Goal: Find specific page/section: Find specific page/section

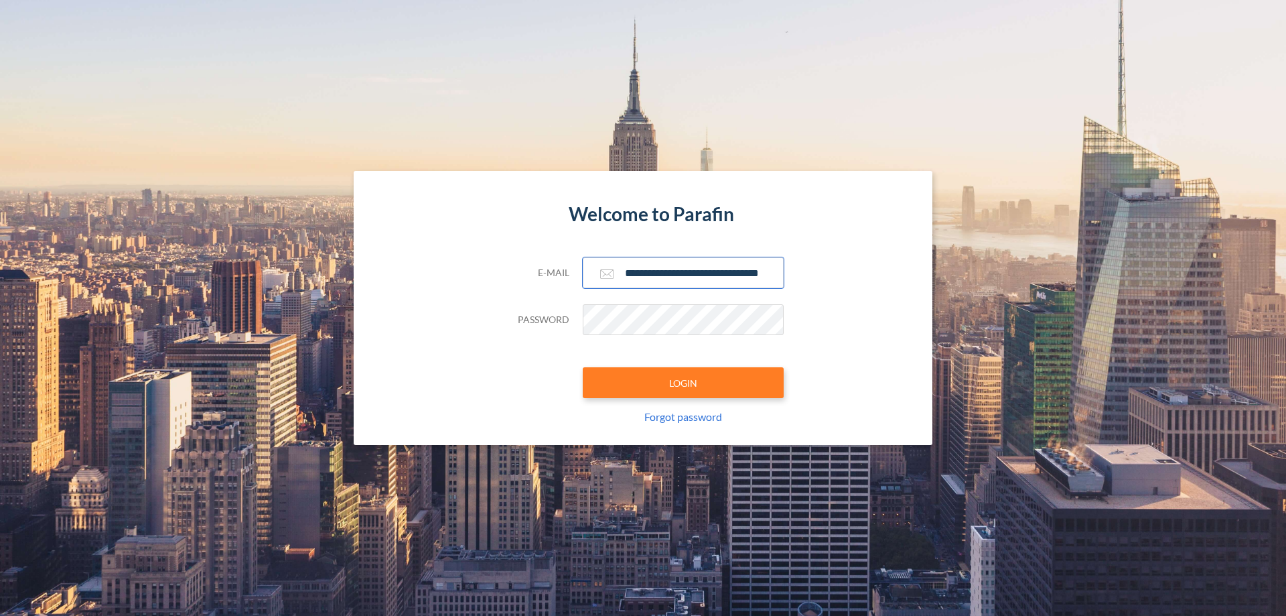
type input "**********"
click at [683, 382] on button "LOGIN" at bounding box center [683, 382] width 201 height 31
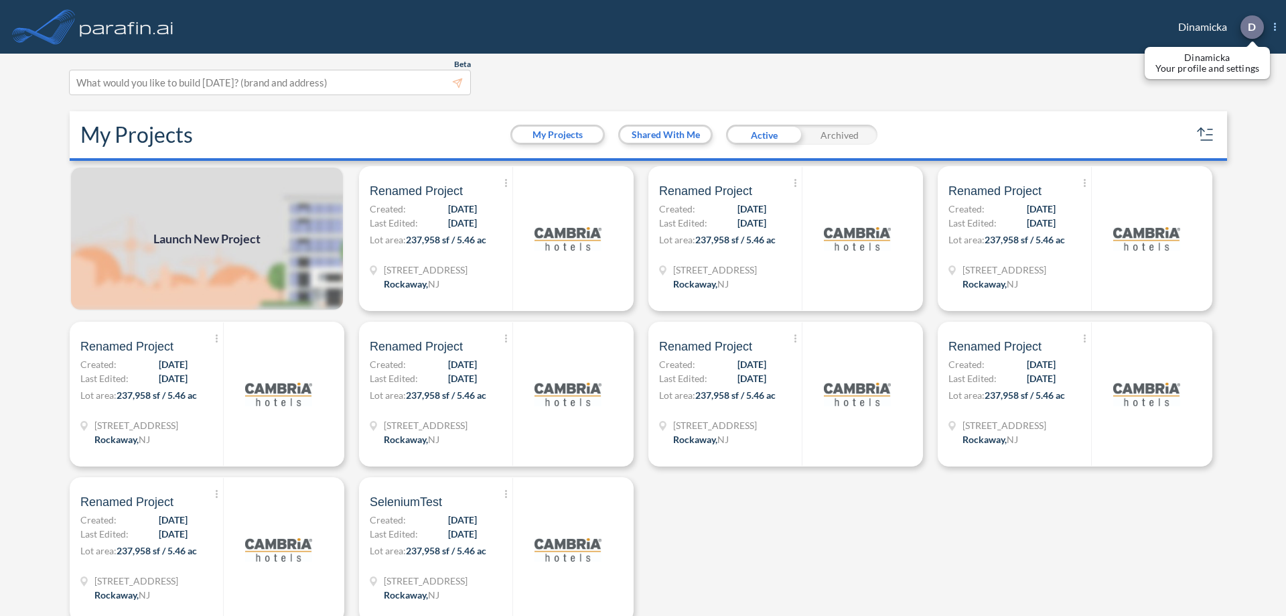
click at [1251, 27] on p "D" at bounding box center [1252, 27] width 8 height 12
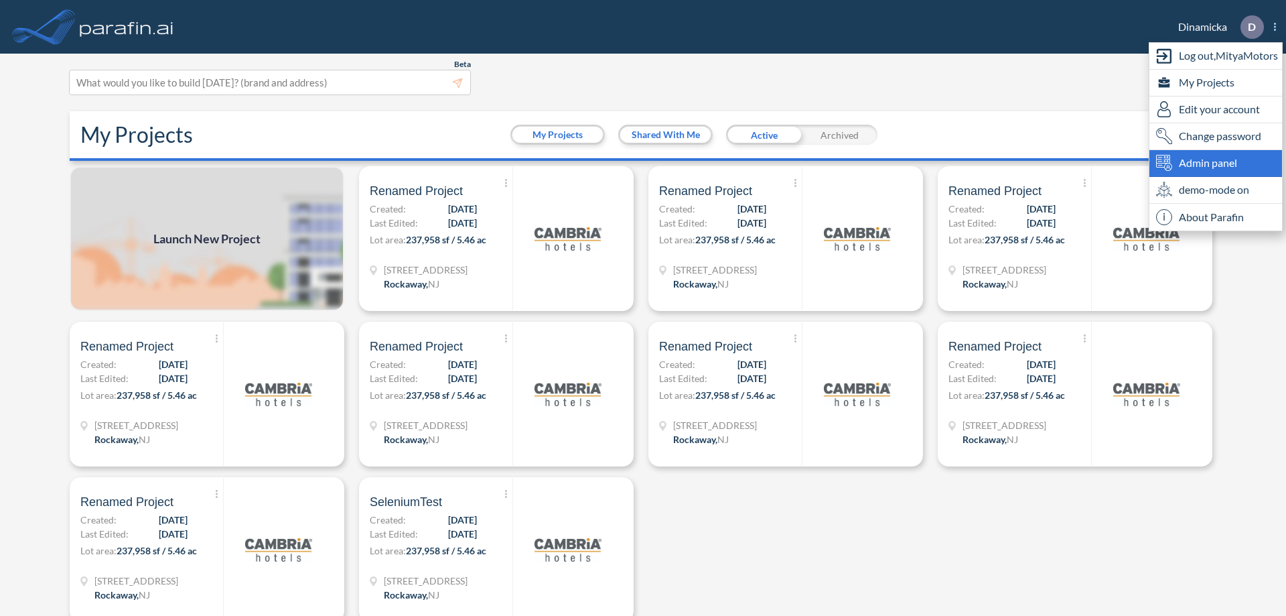
click at [1216, 163] on span "Admin panel" at bounding box center [1208, 163] width 58 height 16
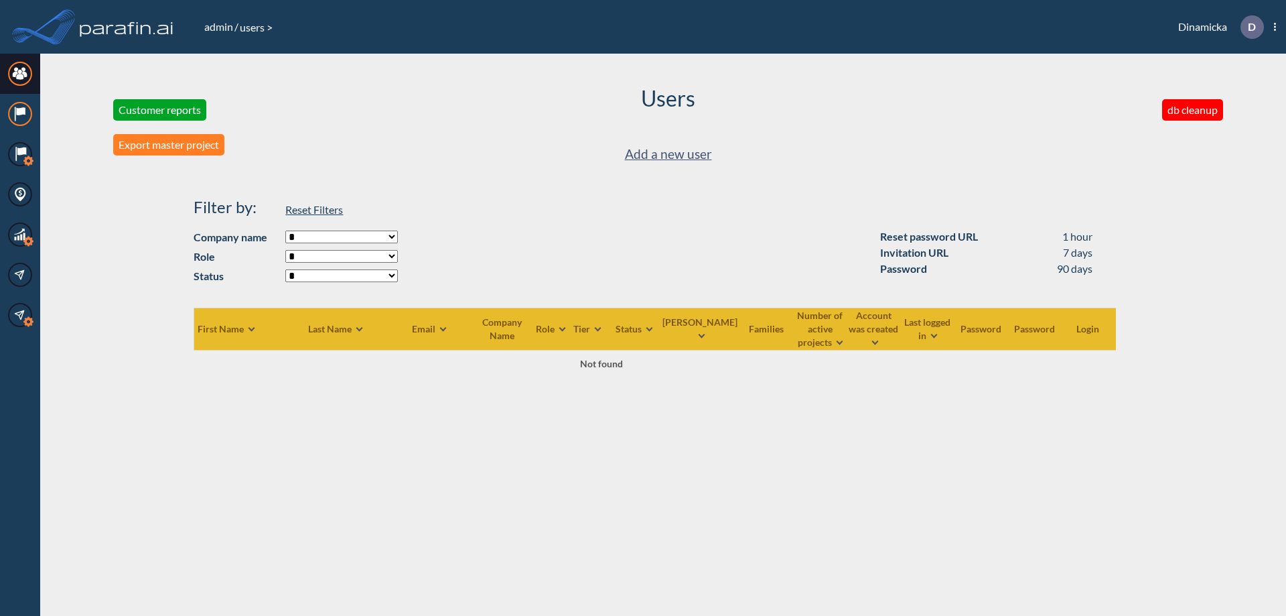
click at [20, 114] on icon at bounding box center [20, 111] width 9 height 8
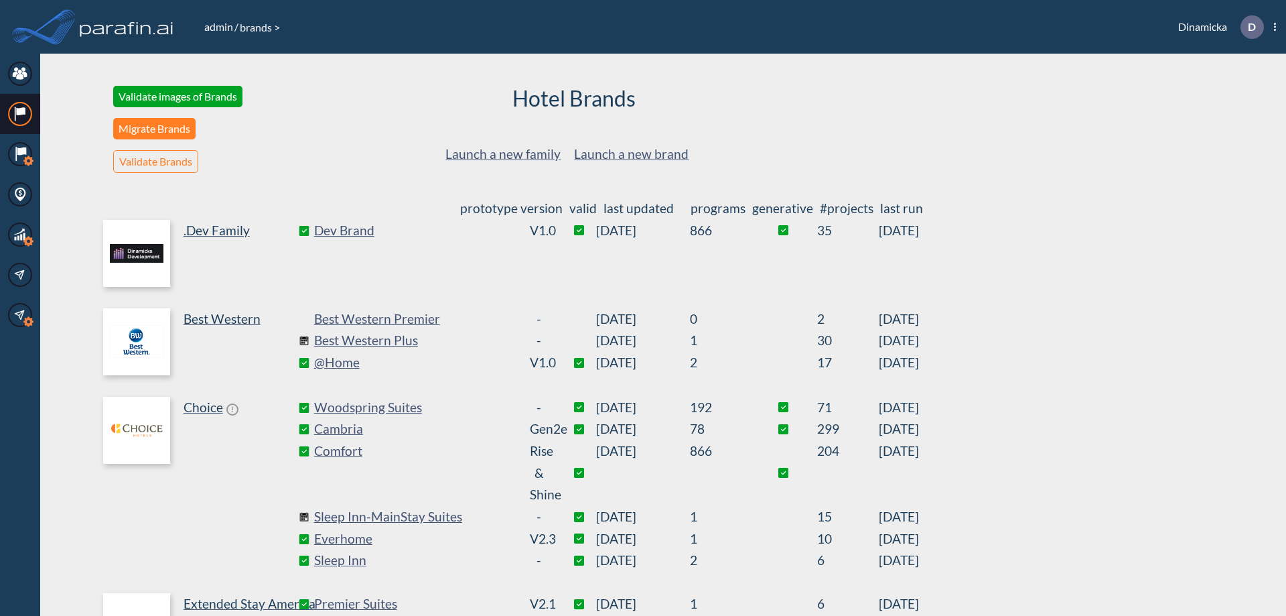
scroll to position [276, 0]
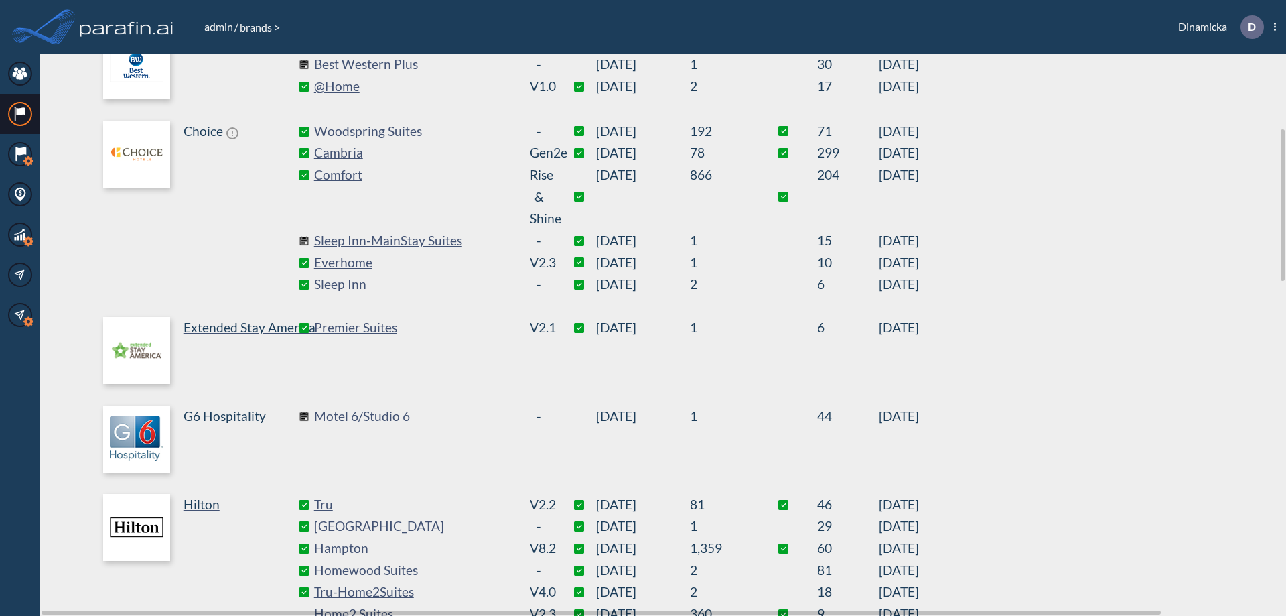
click at [414, 64] on link "Best Western Plus" at bounding box center [414, 65] width 201 height 22
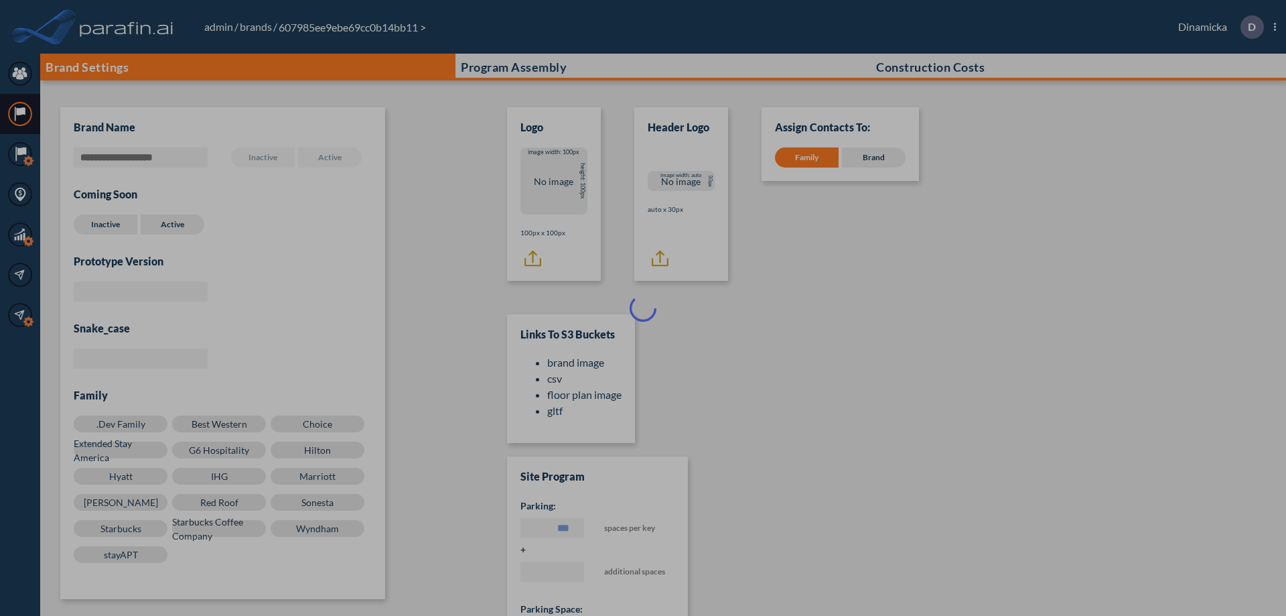
scroll to position [13, 0]
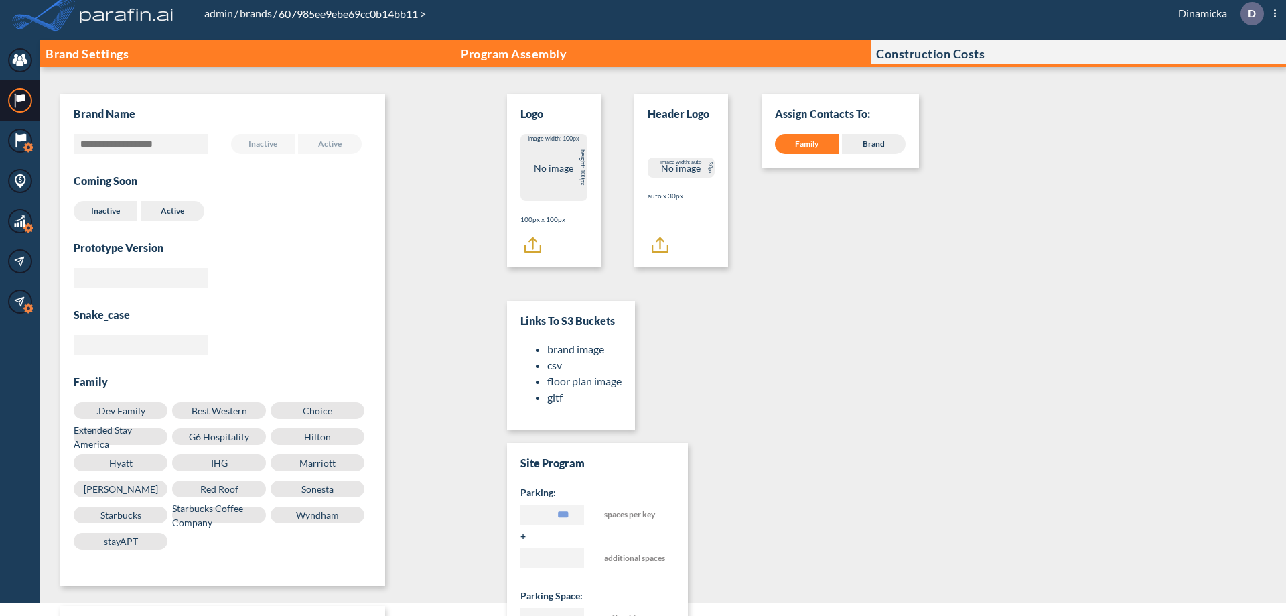
click at [514, 54] on p "Program Assembly" at bounding box center [514, 53] width 106 height 13
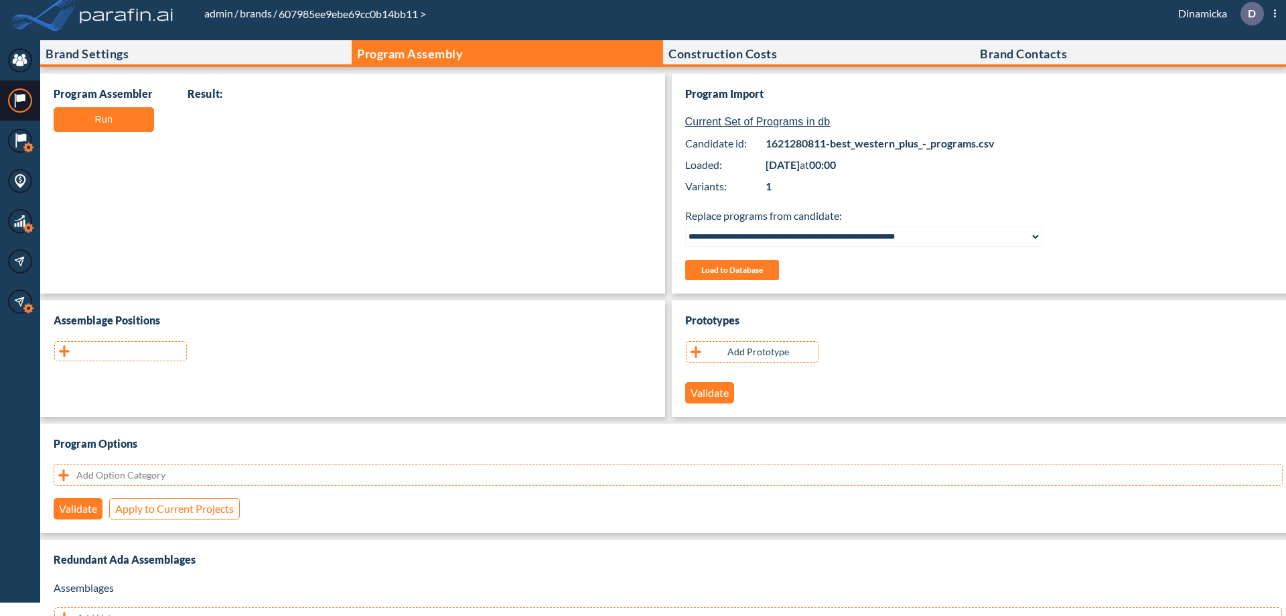
scroll to position [267, 0]
